Goal: Information Seeking & Learning: Check status

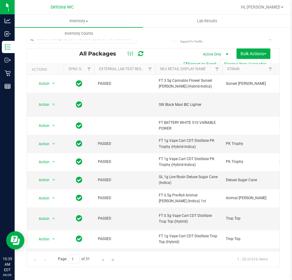
click at [163, 34] on div "Inventory All packages All inventory Waste log Create inventory Lab Results Inv…" at bounding box center [161, 27] width 292 height 25
click at [94, 41] on input "text" at bounding box center [82, 38] width 110 height 9
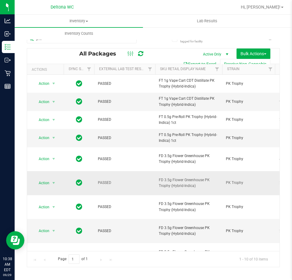
drag, startPoint x: 197, startPoint y: 178, endPoint x: 158, endPoint y: 169, distance: 40.0
click at [158, 171] on td "FD 3.5g Flower Greenhouse PK Trophy (Hybrid-Indica)" at bounding box center [188, 183] width 67 height 24
copy span "FD 3.5g Flower Greenhouse PK Trophy (Hybrid-Indica)"
drag, startPoint x: 64, startPoint y: 40, endPoint x: 0, endPoint y: 12, distance: 70.4
click at [0, 12] on html "Analytics Inbound Inventory Outbound Retail Reports 10:38 AM EDT [DATE] 09/29 D…" at bounding box center [146, 140] width 292 height 280
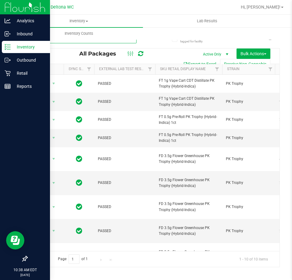
paste input "FD 3.5g Flower Greenhouse PK Trophy (Hybrid-Indica)"
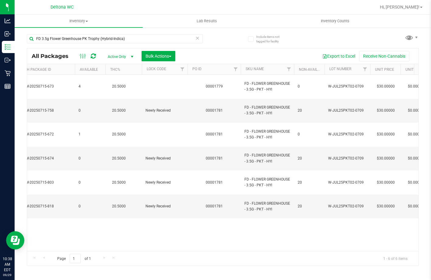
drag, startPoint x: 286, startPoint y: 251, endPoint x: 297, endPoint y: 251, distance: 11.0
click at [292, 251] on div "Page 1 of 1 1 - 6 of 6 items" at bounding box center [223, 258] width 392 height 15
click at [267, 220] on div "Action Action Adjust qty Create package Edit attributes Global inventory Locate…" at bounding box center [223, 163] width 392 height 176
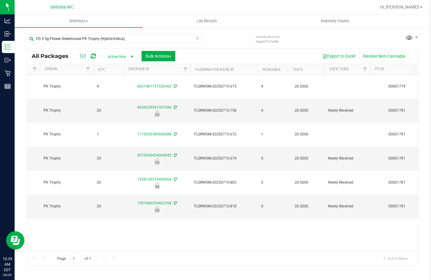
scroll to position [0, 155]
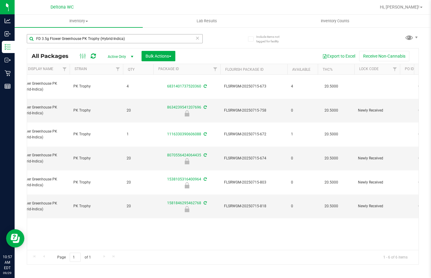
drag, startPoint x: 132, startPoint y: 33, endPoint x: 133, endPoint y: 36, distance: 3.1
click at [132, 34] on div "FD 3.5g Flower Greenhouse PK Trophy (Hybrid-Indica)" at bounding box center [125, 38] width 196 height 19
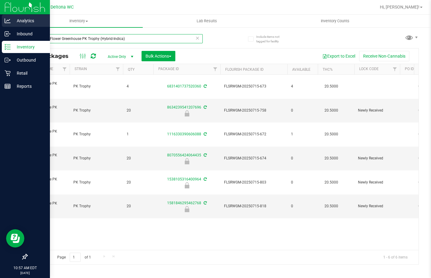
drag, startPoint x: 135, startPoint y: 36, endPoint x: 5, endPoint y: 15, distance: 131.8
click at [12, 18] on div "Analytics Inbound Inventory Outbound Retail Reports 10:57 AM EDT [DATE] 09/29 D…" at bounding box center [215, 139] width 431 height 278
type input "klp"
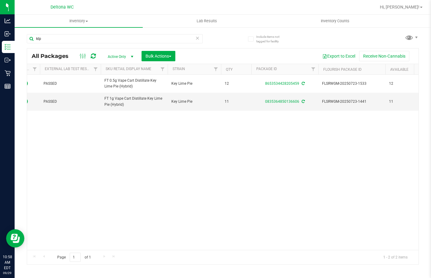
scroll to position [0, 152]
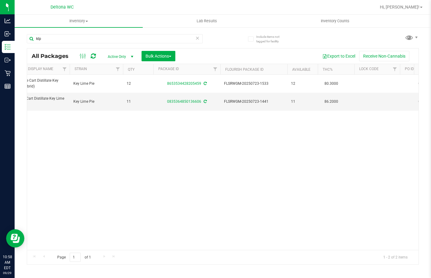
drag, startPoint x: 204, startPoint y: 247, endPoint x: 134, endPoint y: 208, distance: 81.0
click at [134, 208] on div "Action Action Adjust qty Create package Edit attributes Global inventory Locate…" at bounding box center [223, 162] width 392 height 175
click at [202, 99] on td "0835364850136606" at bounding box center [187, 102] width 67 height 18
drag, startPoint x: 203, startPoint y: 100, endPoint x: 206, endPoint y: 108, distance: 9.1
click at [203, 100] on div "0835364850136606" at bounding box center [187, 102] width 69 height 6
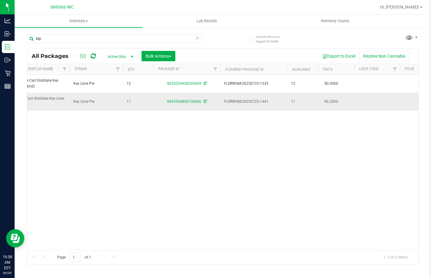
click at [205, 100] on div "0835364850136606" at bounding box center [187, 102] width 69 height 6
click at [204, 101] on icon at bounding box center [205, 102] width 3 height 4
